Goal: Find specific page/section: Find specific page/section

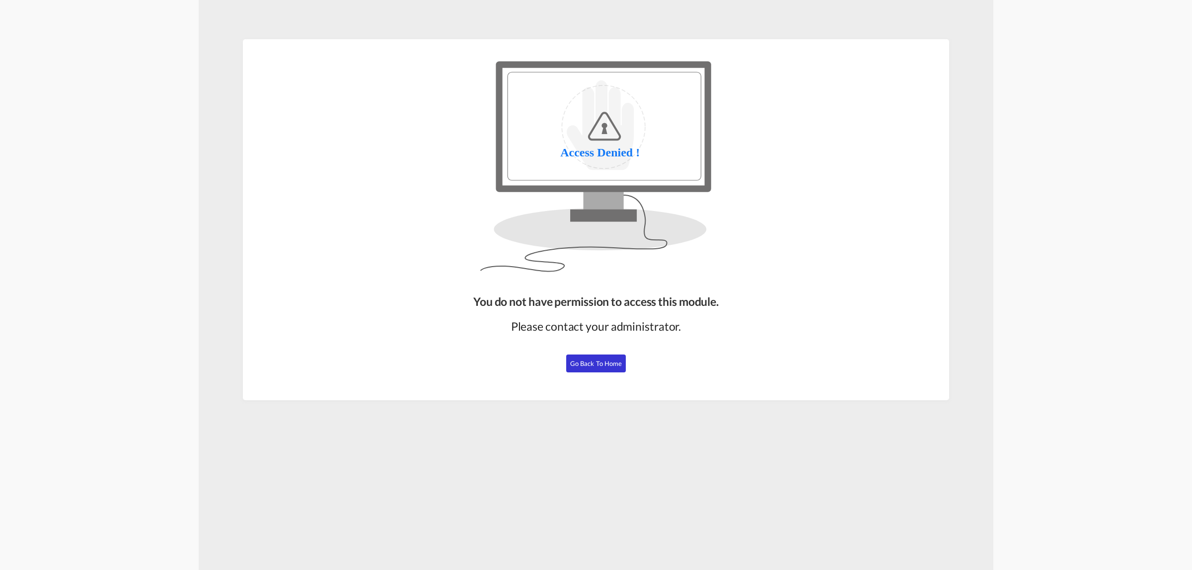
click at [596, 361] on span "Go Back to Home" at bounding box center [596, 364] width 52 height 8
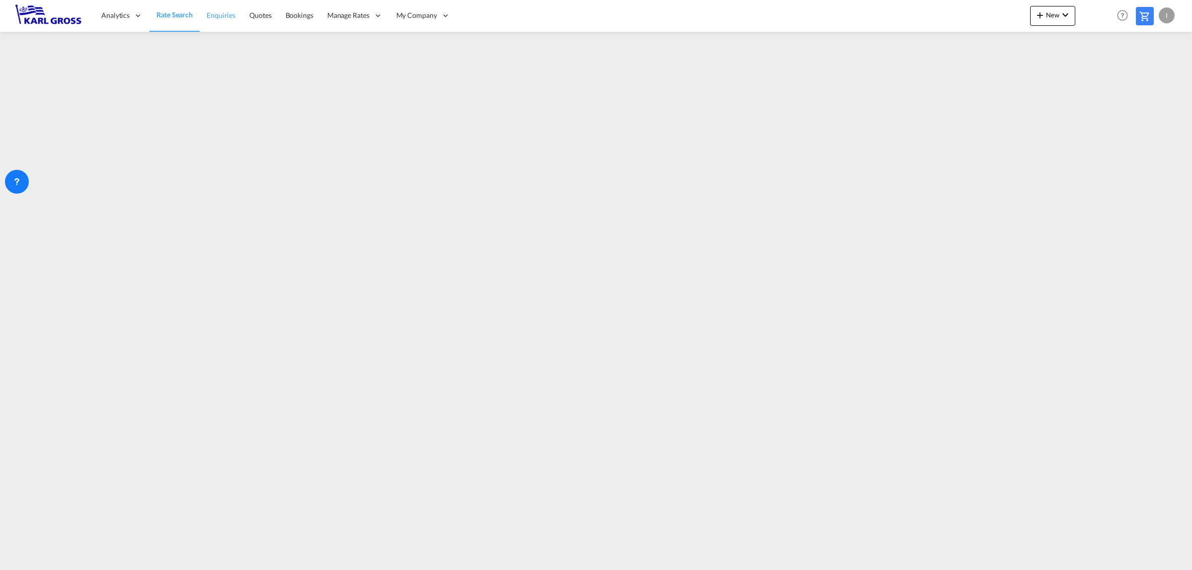
click at [227, 20] on span "Enquiries" at bounding box center [221, 15] width 29 height 10
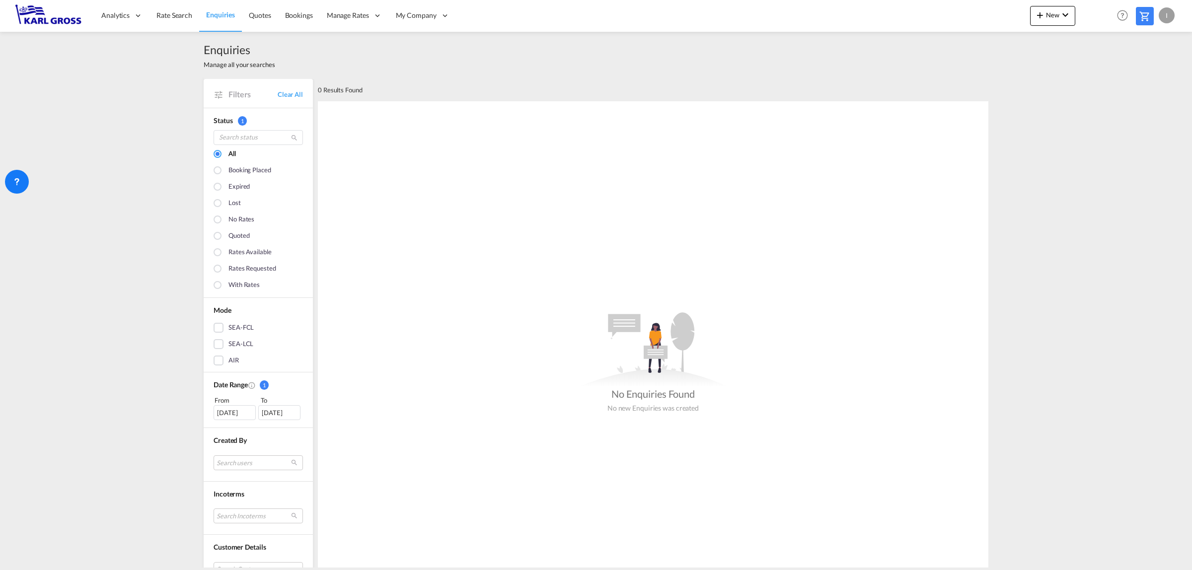
click at [239, 415] on div "[DATE]" at bounding box center [235, 412] width 42 height 15
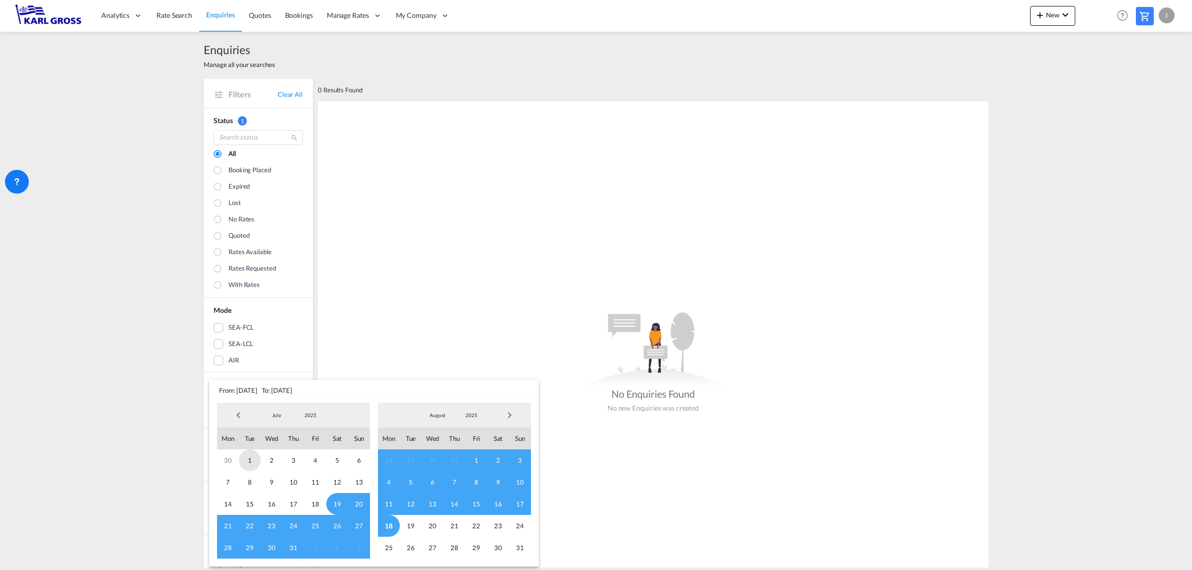
click at [252, 460] on span "1" at bounding box center [250, 460] width 22 height 22
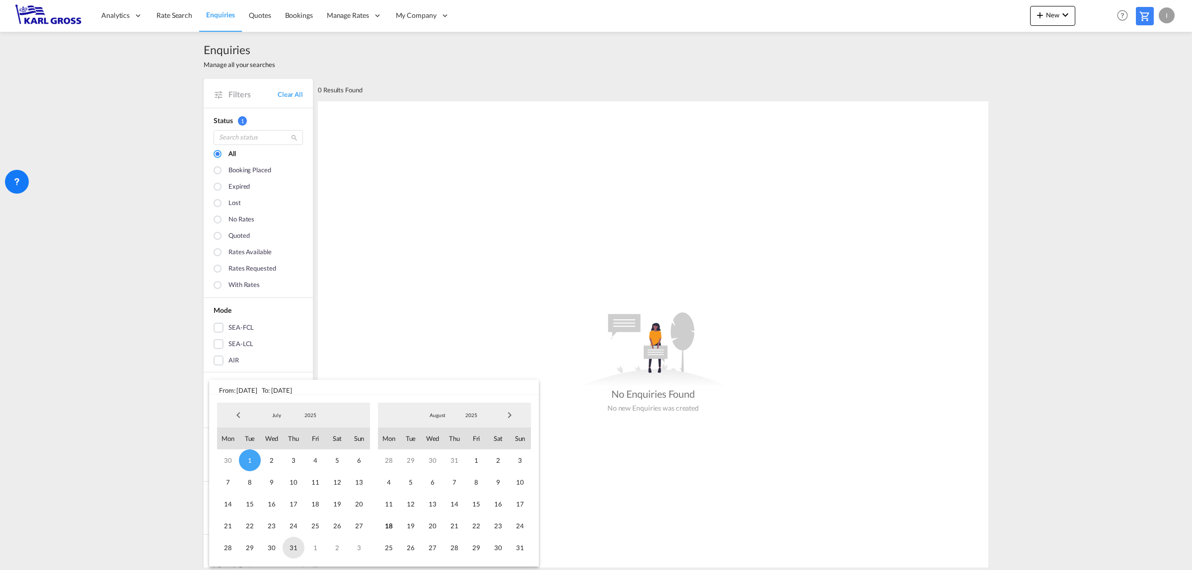
click at [296, 548] on span "31" at bounding box center [294, 548] width 22 height 22
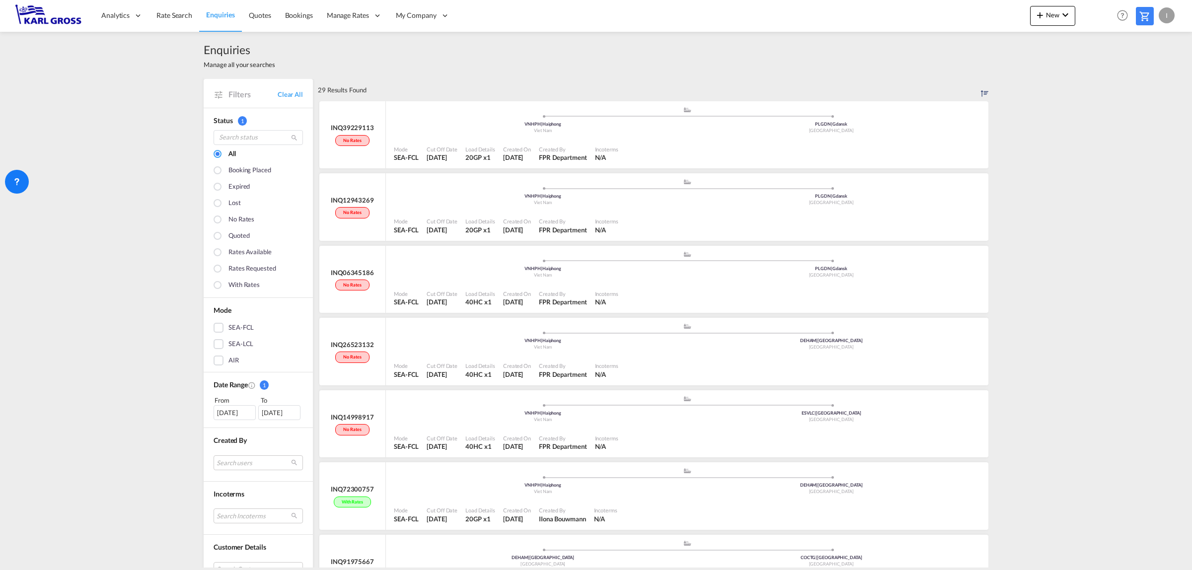
click at [93, 256] on div "Enquiries Manage all your searches Filters Clear All Status 1 All Booking place…" at bounding box center [596, 300] width 1192 height 536
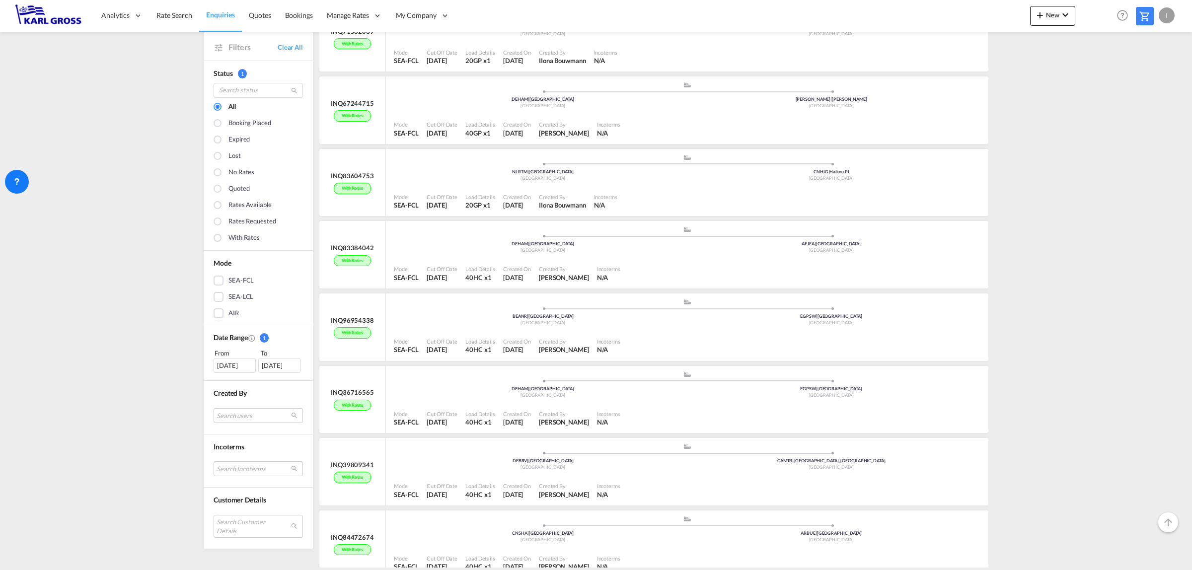
scroll to position [1634, 0]
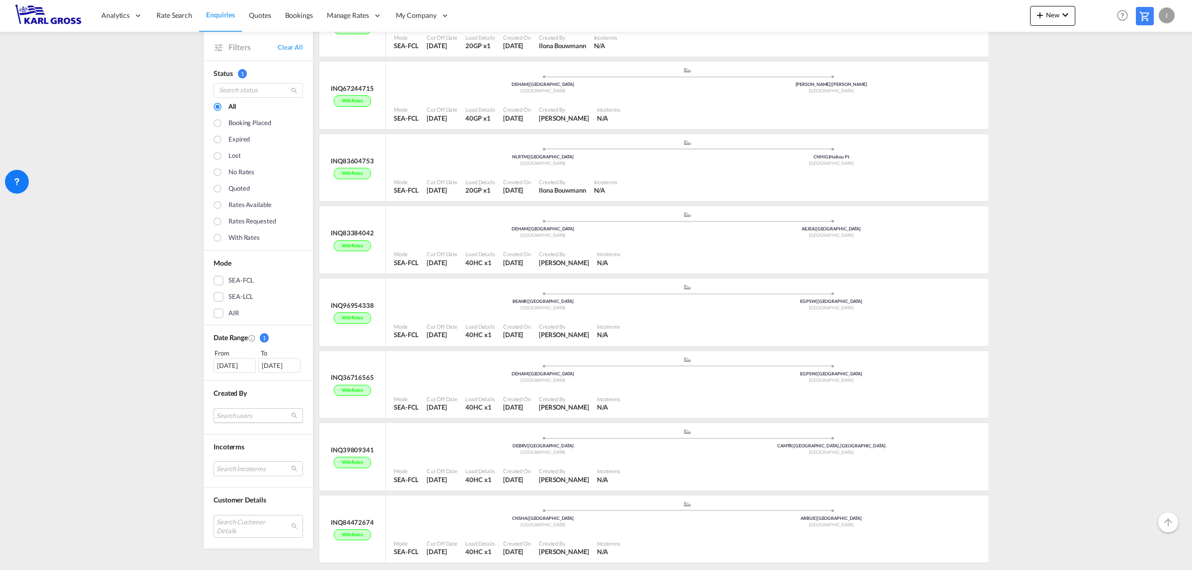
click at [293, 419] on md-select "Search users internal users internal_user [PERSON_NAME] Freightify [EMAIL_ADDRE…" at bounding box center [258, 415] width 89 height 15
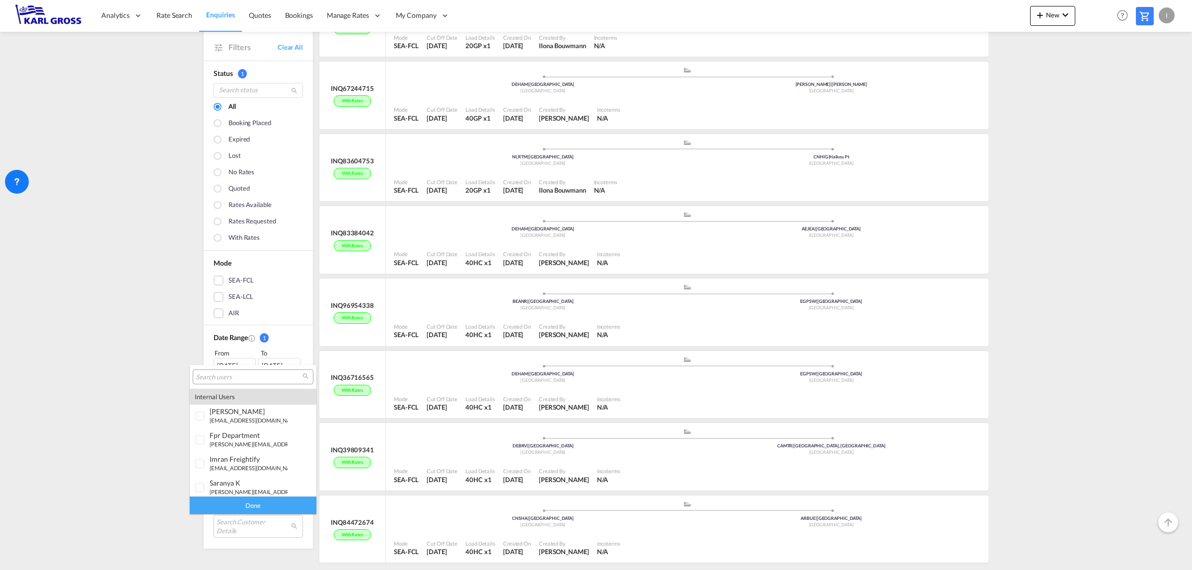
click at [229, 376] on input "search" at bounding box center [249, 377] width 107 height 9
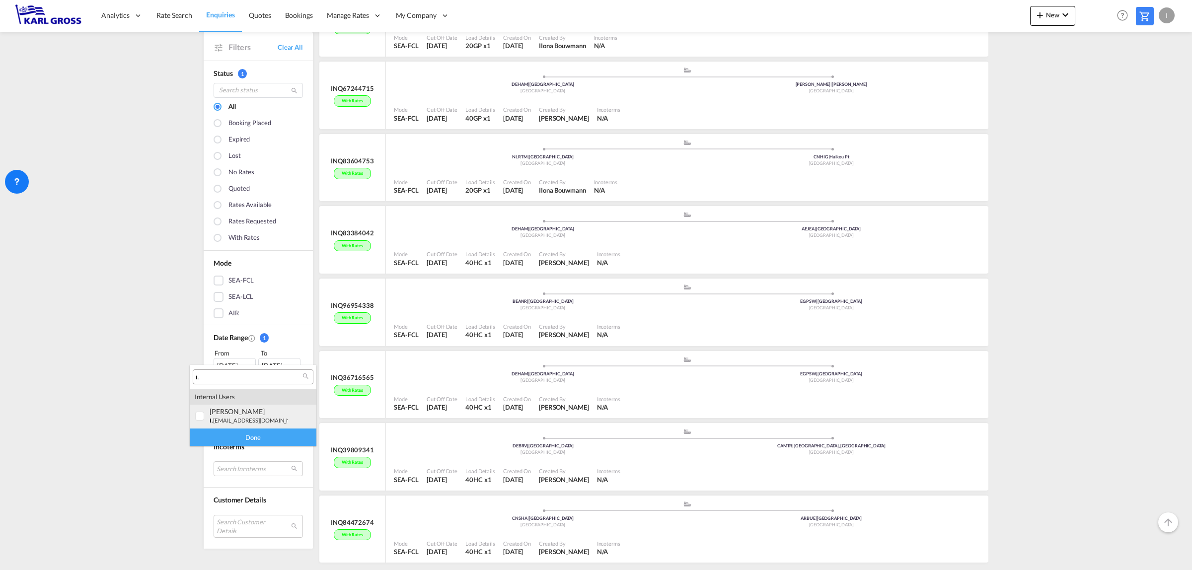
type input "i."
click at [228, 415] on div "[PERSON_NAME]" at bounding box center [249, 411] width 78 height 8
click at [247, 433] on div "Done" at bounding box center [253, 437] width 127 height 17
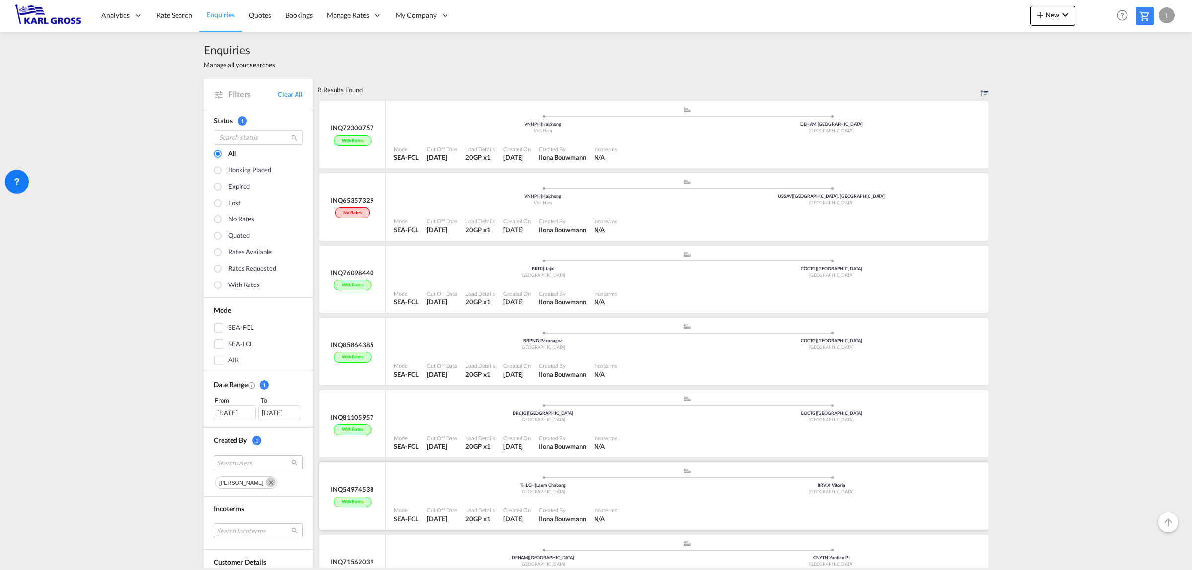
scroll to position [113, 0]
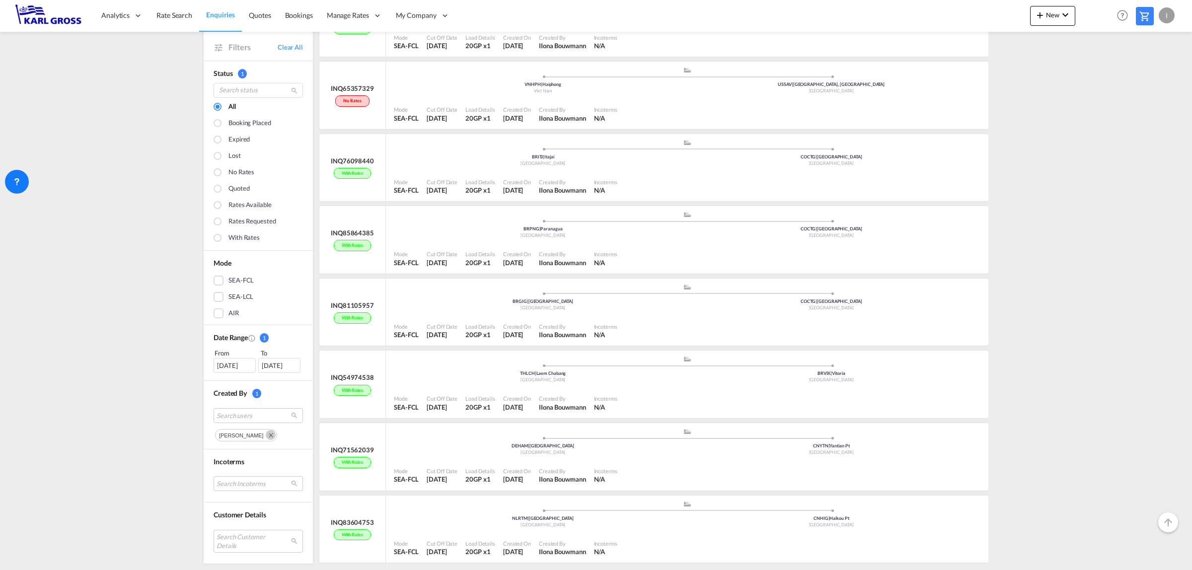
click at [1041, 451] on div "Enquiries Manage all your searches Filters Clear All Status 1 All Booking place…" at bounding box center [596, 300] width 1192 height 536
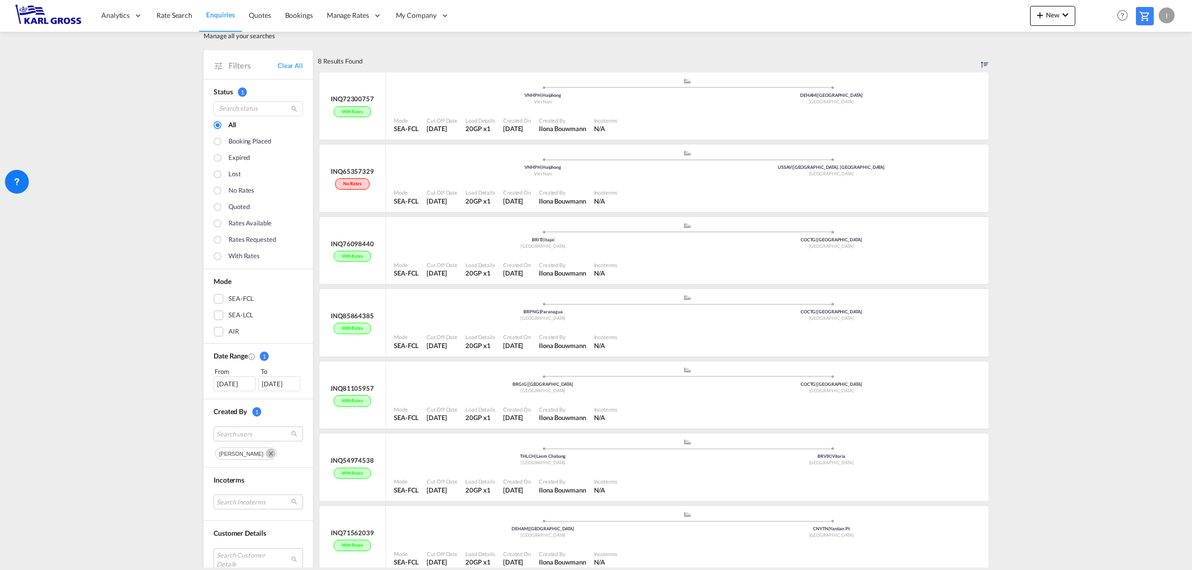
scroll to position [0, 0]
